Goal: Task Accomplishment & Management: Manage account settings

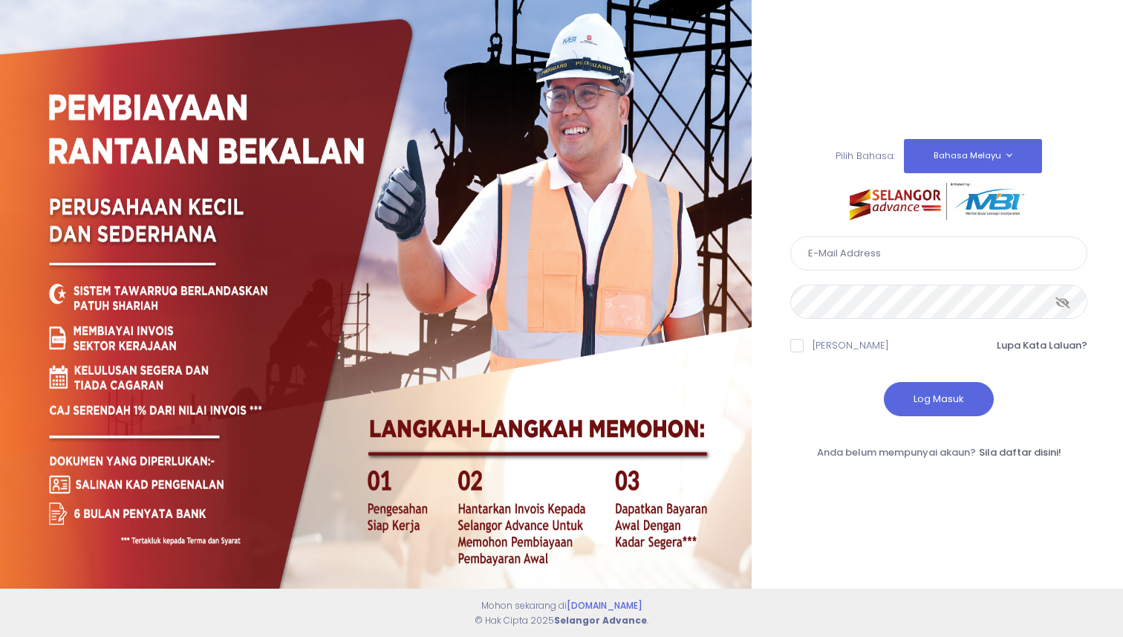
click at [648, 112] on div at bounding box center [376, 318] width 752 height 637
click at [850, 256] on input "text" at bounding box center [939, 253] width 297 height 34
type input "[PERSON_NAME][EMAIL_ADDRESS][DOMAIN_NAME]"
click at [957, 396] on button "Log Masuk" at bounding box center [939, 399] width 110 height 34
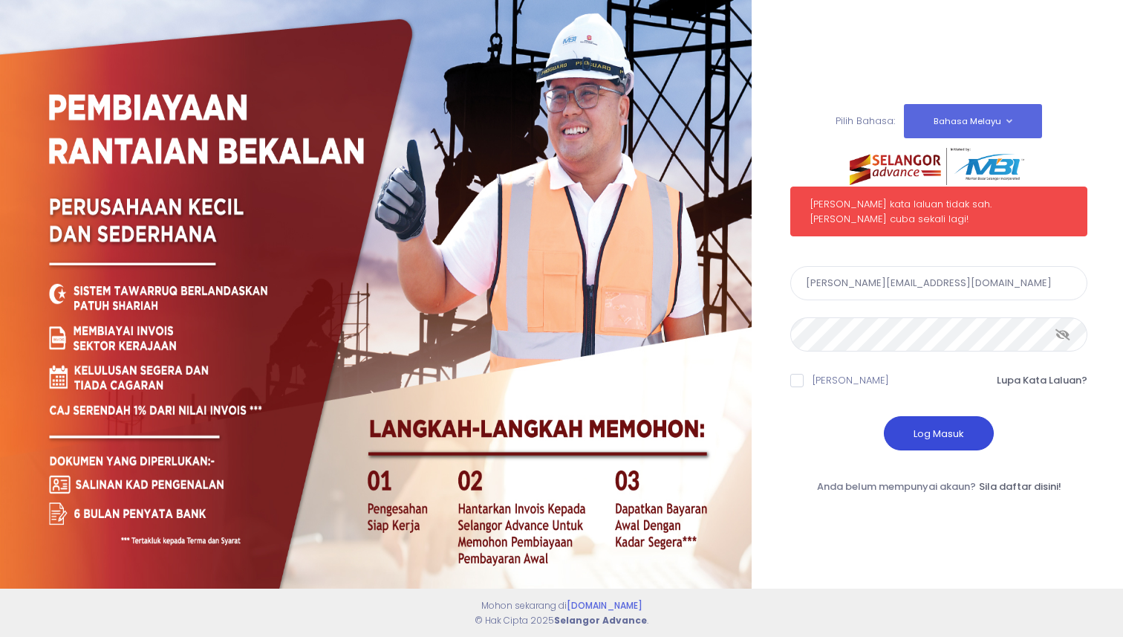
click at [929, 430] on button "Log Masuk" at bounding box center [939, 433] width 110 height 34
click at [796, 375] on span at bounding box center [797, 380] width 13 height 13
click at [813, 375] on input "[PERSON_NAME]" at bounding box center [818, 378] width 10 height 10
checkbox input "true"
click at [935, 417] on button "Log Masuk" at bounding box center [939, 433] width 110 height 34
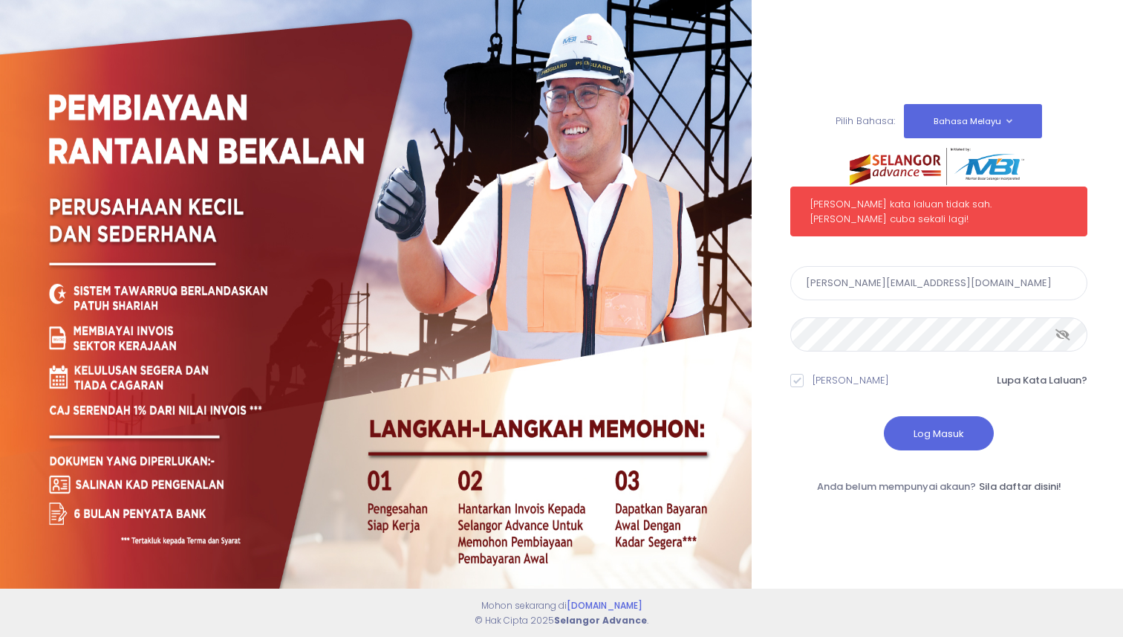
click at [816, 416] on div "Log Masuk" at bounding box center [939, 433] width 297 height 34
click at [942, 117] on button "Bahasa Melayu" at bounding box center [973, 121] width 138 height 34
click at [956, 170] on link "English" at bounding box center [971, 162] width 135 height 28
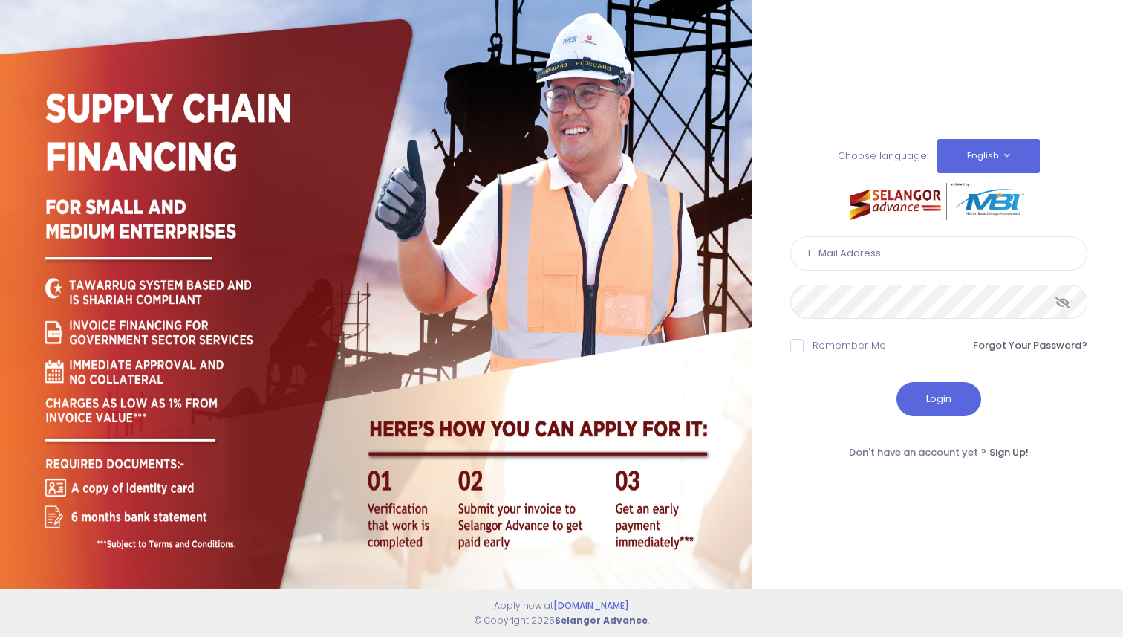
click at [855, 267] on input "text" at bounding box center [939, 253] width 297 height 34
type input "[PERSON_NAME][EMAIL_ADDRESS][DOMAIN_NAME]"
drag, startPoint x: 841, startPoint y: 389, endPoint x: 833, endPoint y: 389, distance: 8.2
click at [832, 391] on div "Login" at bounding box center [939, 399] width 297 height 34
click at [1091, 302] on div "Choose language: English Bahasa Melayu [PERSON_NAME][EMAIL_ADDRESS][DOMAIN_NAME]" at bounding box center [937, 318] width 333 height 598
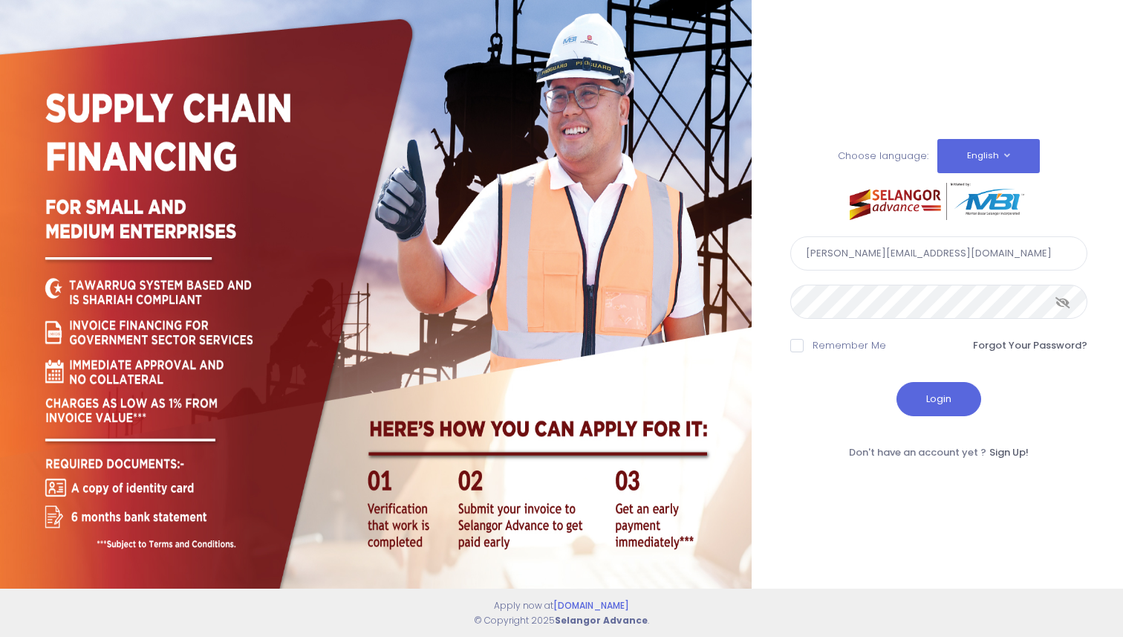
click at [1062, 302] on icon at bounding box center [1063, 302] width 15 height 0
click at [957, 399] on button "Login" at bounding box center [939, 399] width 85 height 34
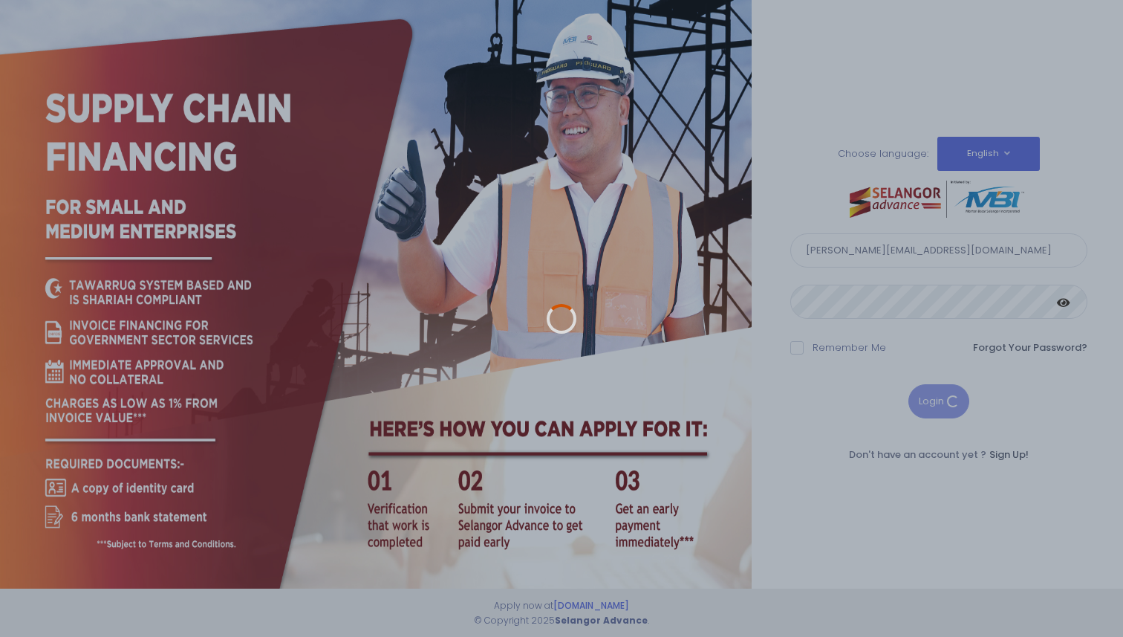
click at [822, 403] on div at bounding box center [561, 318] width 1123 height 637
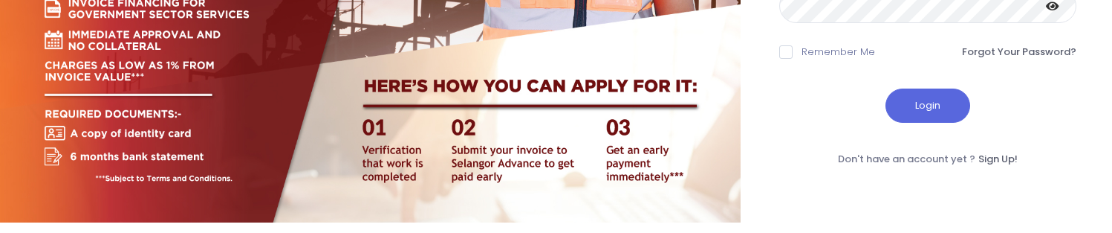
scroll to position [267, 0]
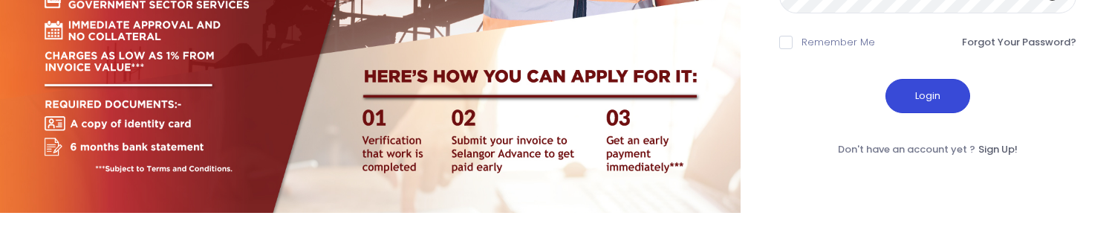
click at [928, 99] on button "Login" at bounding box center [928, 96] width 85 height 34
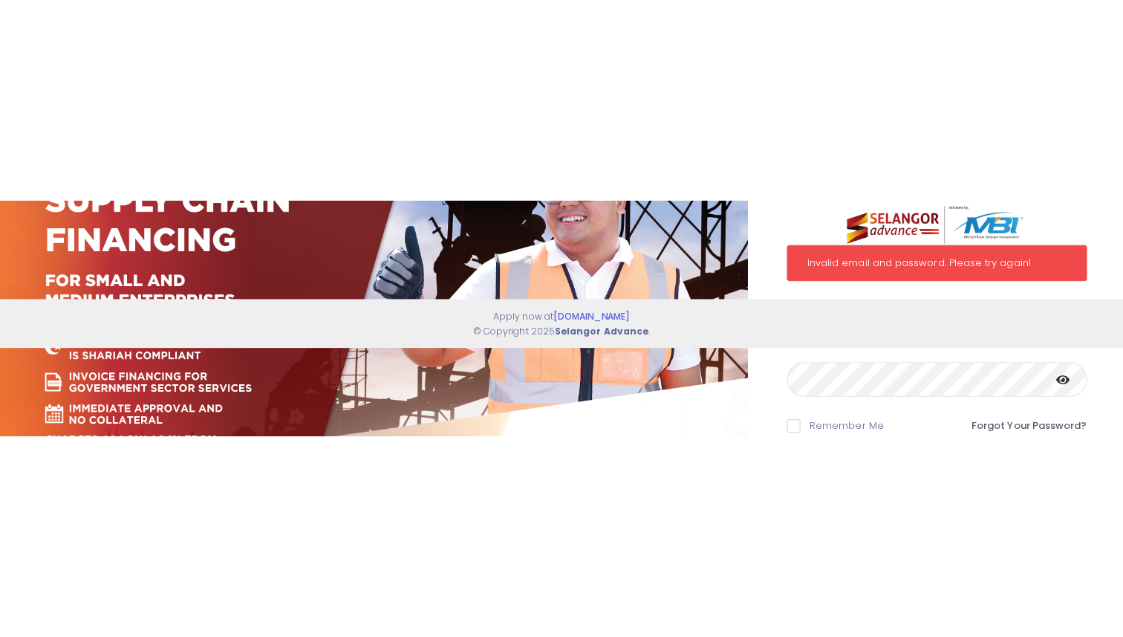
scroll to position [0, 0]
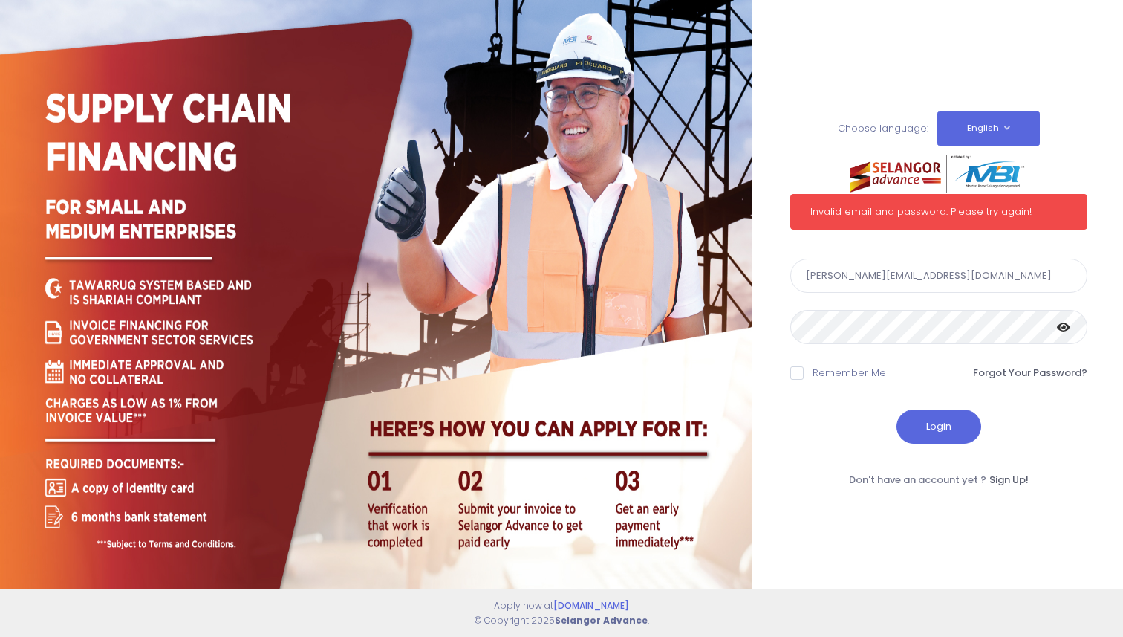
click at [1067, 327] on icon at bounding box center [1063, 327] width 13 height 0
click at [832, 106] on div "Choose language: English Bahasa Melayu Invalid email and password. Please try a…" at bounding box center [939, 294] width 297 height 385
